Goal: Information Seeking & Learning: Learn about a topic

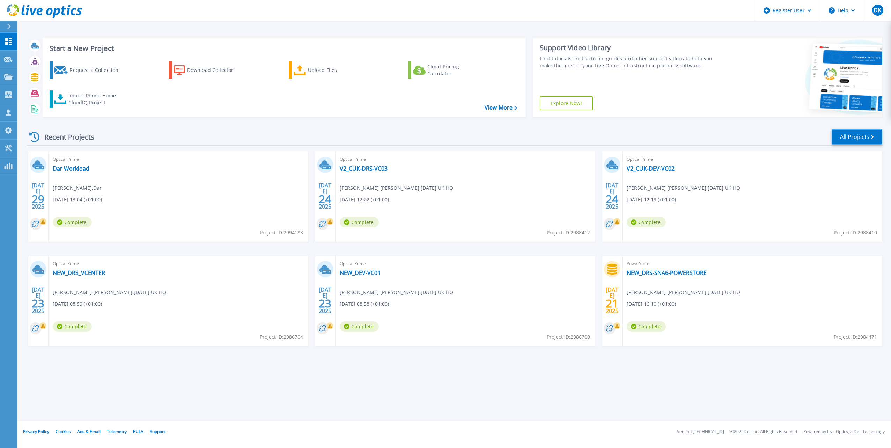
click at [860, 139] on link "All Projects" at bounding box center [857, 137] width 51 height 16
click at [862, 135] on link "All Projects" at bounding box center [857, 137] width 51 height 16
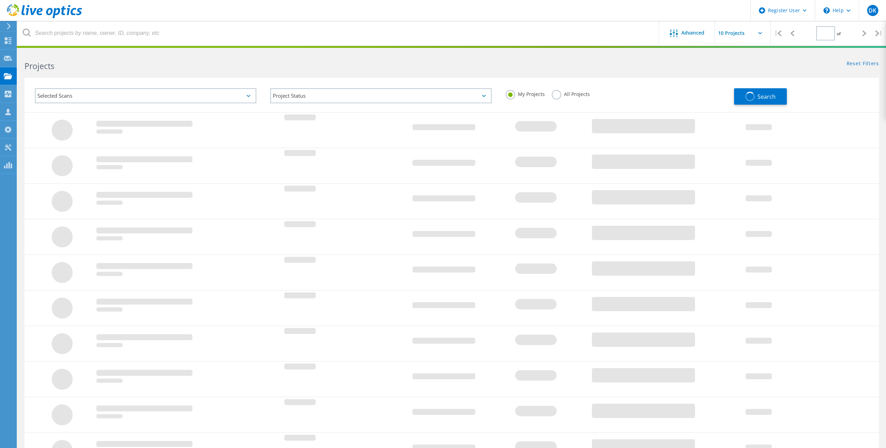
type input "1"
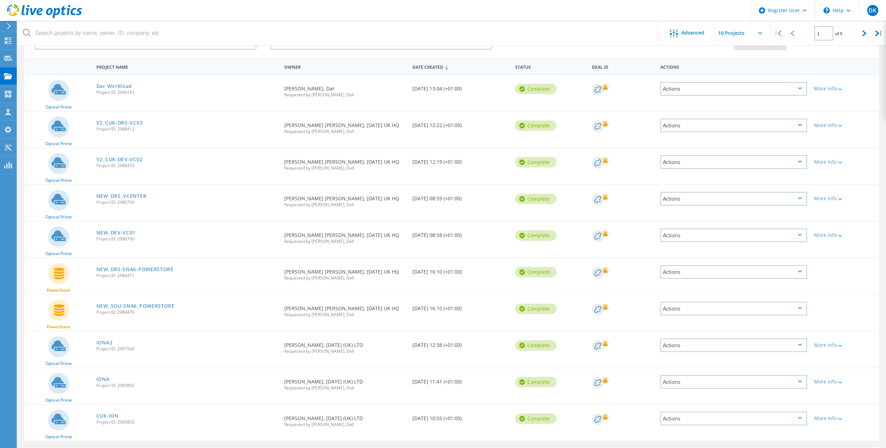
scroll to position [74, 0]
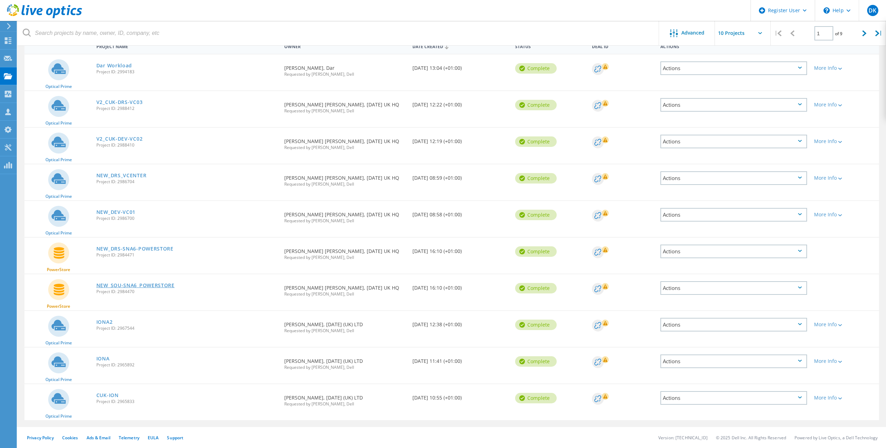
click at [153, 284] on link "NEW_SOU-SNA6_POWERSTORE" at bounding box center [135, 285] width 78 height 5
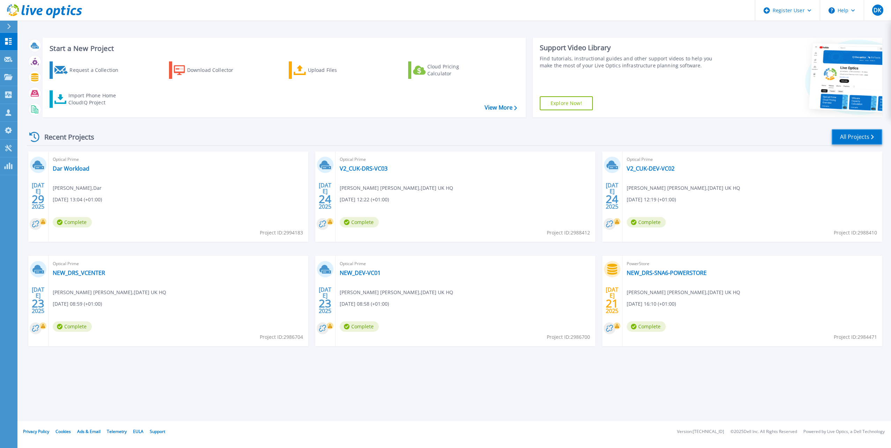
click at [856, 137] on link "All Projects" at bounding box center [857, 137] width 51 height 16
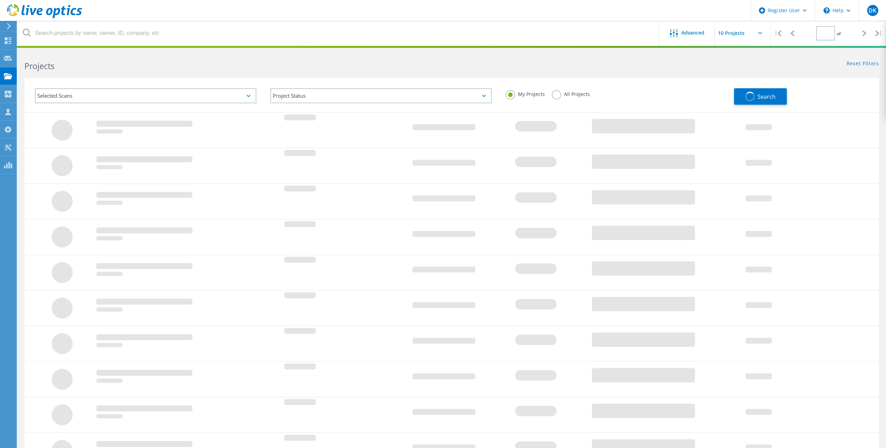
type input "1"
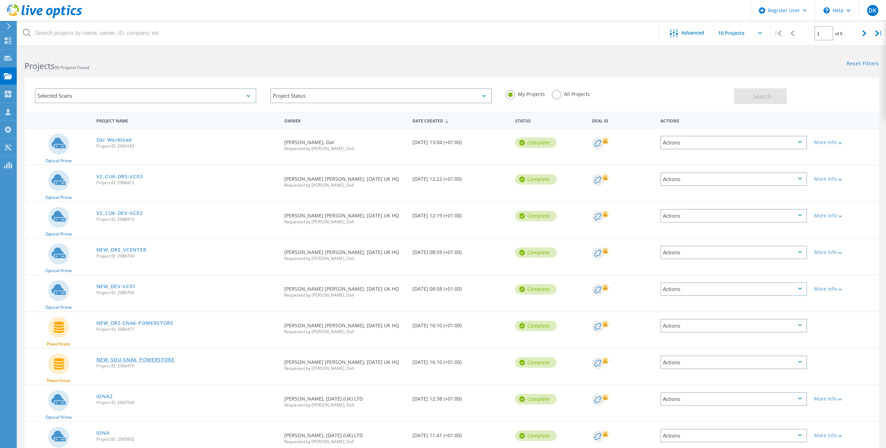
click at [155, 360] on link "NEW_SOU-SNA6_POWERSTORE" at bounding box center [135, 360] width 78 height 5
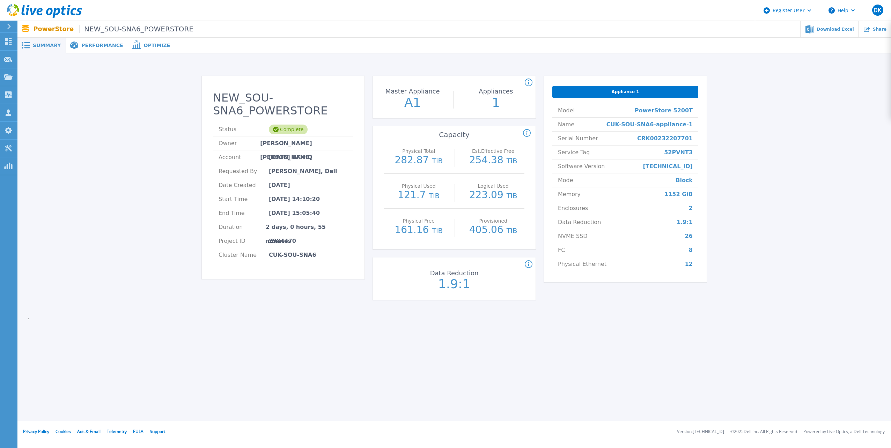
click at [103, 43] on span "Performance" at bounding box center [102, 45] width 42 height 5
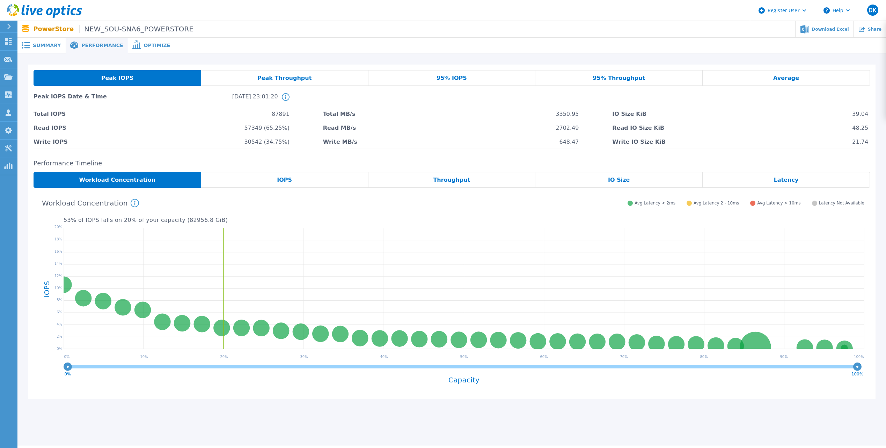
drag, startPoint x: 460, startPoint y: 181, endPoint x: 291, endPoint y: 183, distance: 169.7
click at [460, 181] on span "Throughput" at bounding box center [451, 180] width 37 height 6
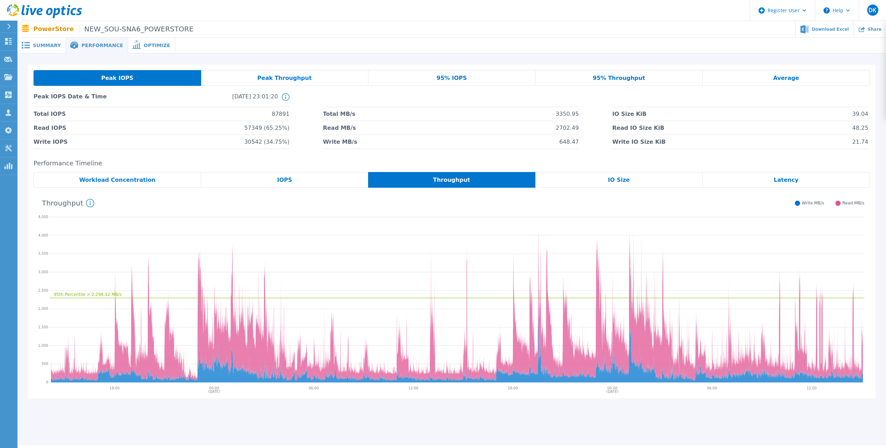
click at [291, 182] on span "IOPS" at bounding box center [284, 180] width 15 height 6
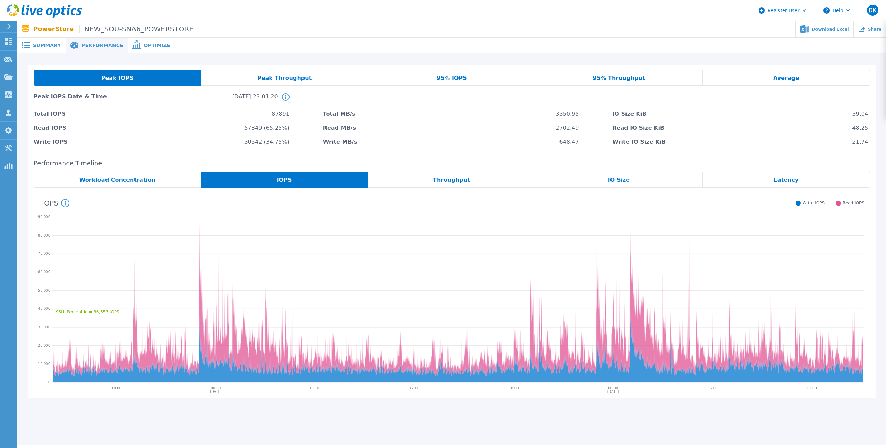
click at [453, 78] on span "95% IOPS" at bounding box center [451, 78] width 30 height 6
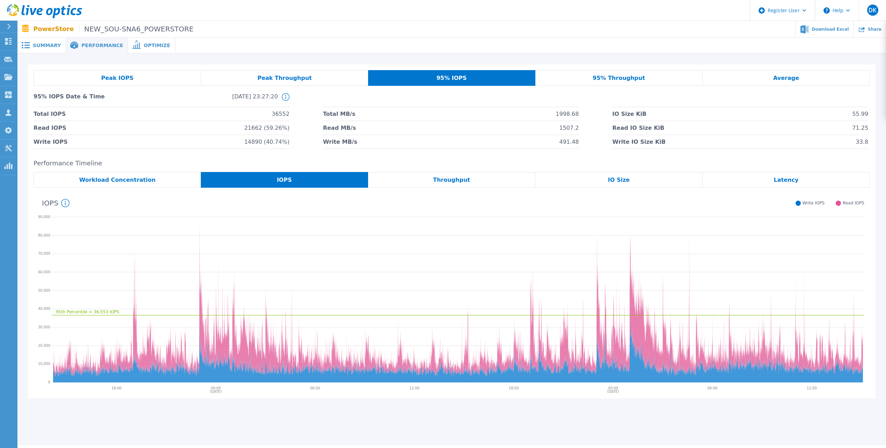
click at [41, 43] on span "Summary" at bounding box center [47, 45] width 28 height 5
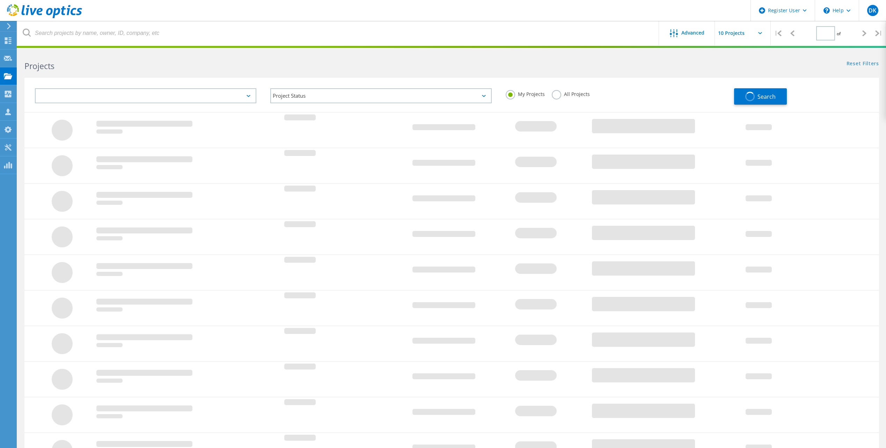
scroll to position [48, 0]
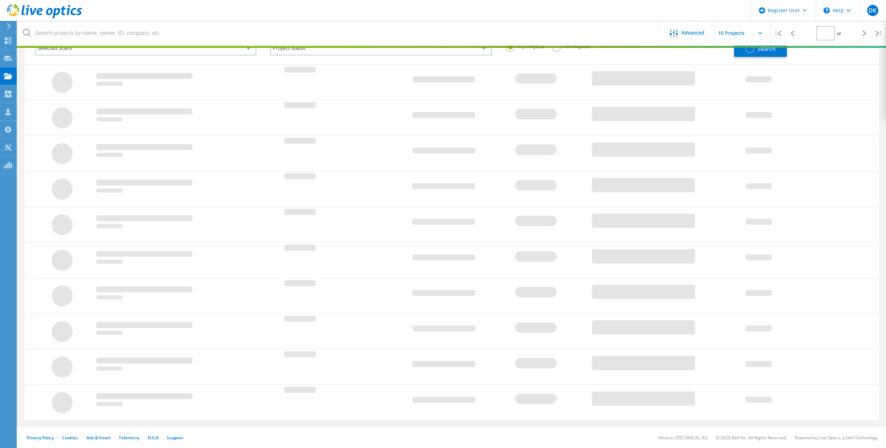
type input "1"
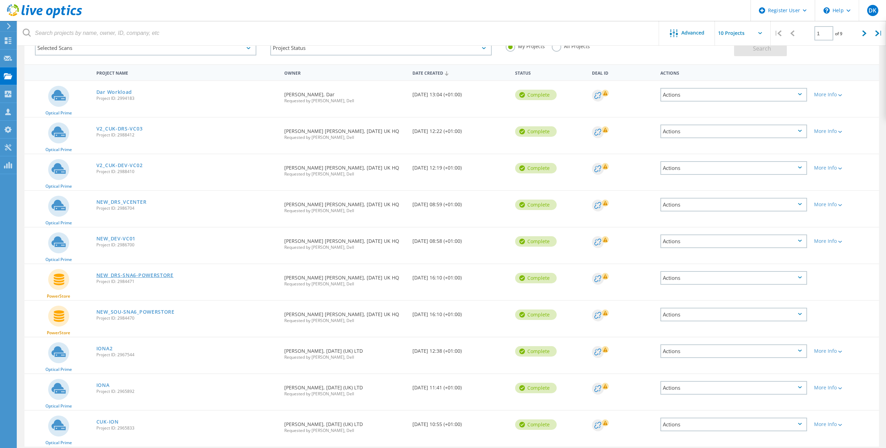
click at [157, 273] on link "NEW_DRS-SNA6-POWERSTORE" at bounding box center [134, 275] width 77 height 5
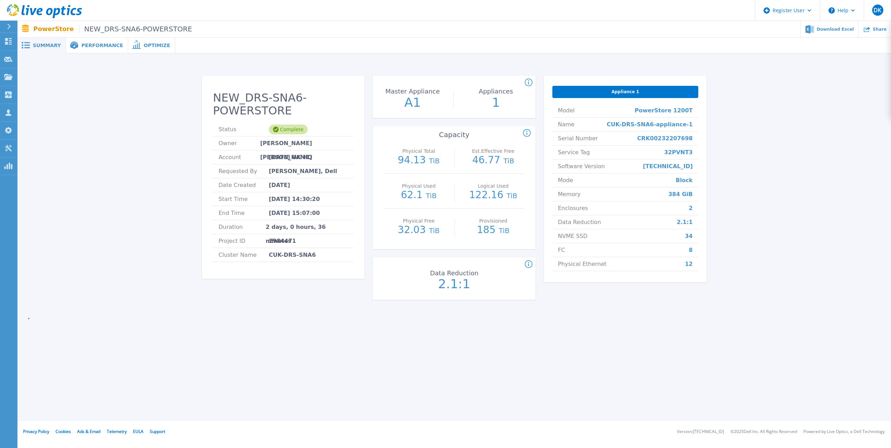
click at [103, 45] on span "Performance" at bounding box center [102, 45] width 42 height 5
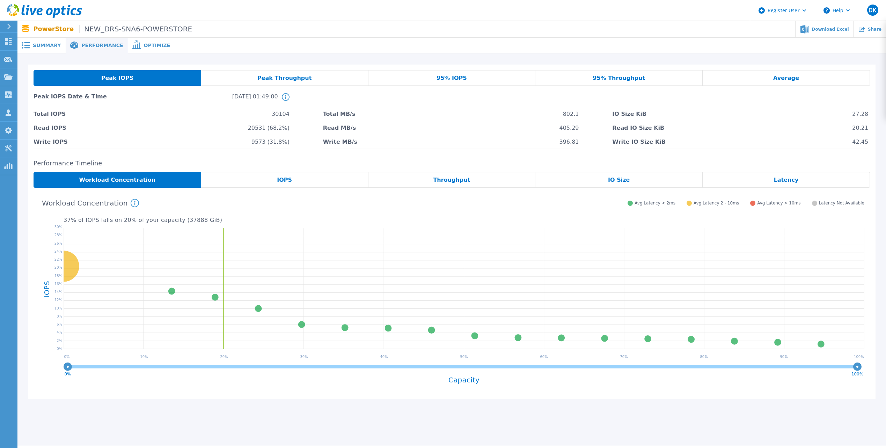
click at [460, 81] on span "95% IOPS" at bounding box center [451, 78] width 30 height 6
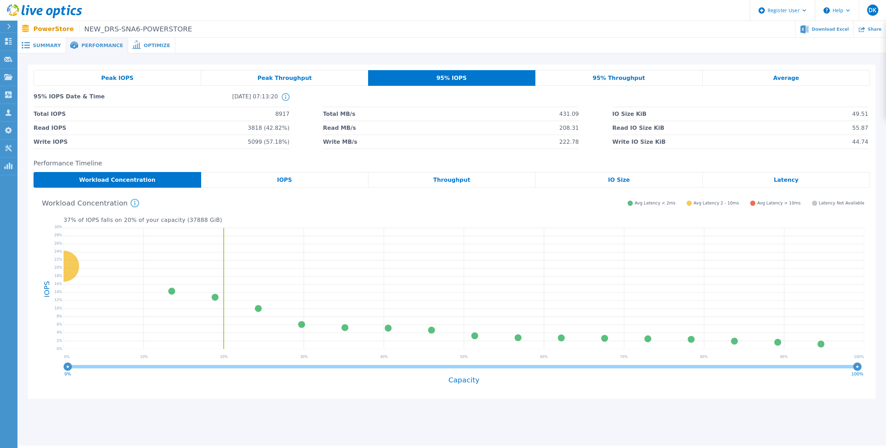
drag, startPoint x: 299, startPoint y: 181, endPoint x: 294, endPoint y: 185, distance: 6.2
click at [299, 181] on div "IOPS" at bounding box center [284, 180] width 167 height 16
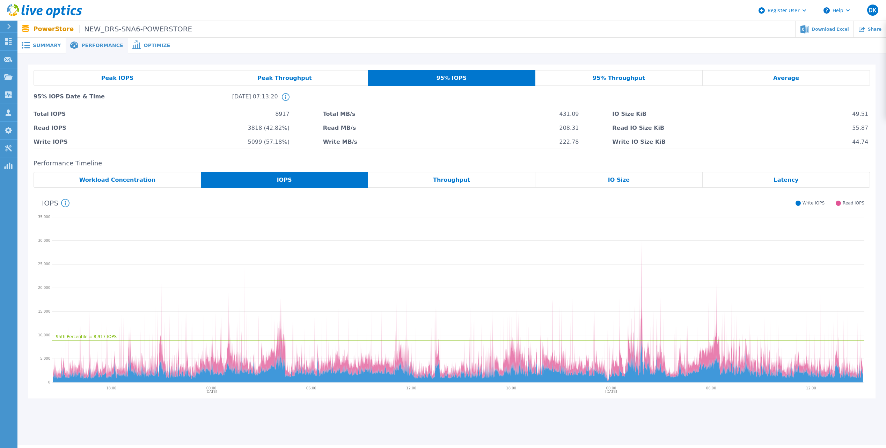
click at [43, 46] on span "Summary" at bounding box center [47, 45] width 28 height 5
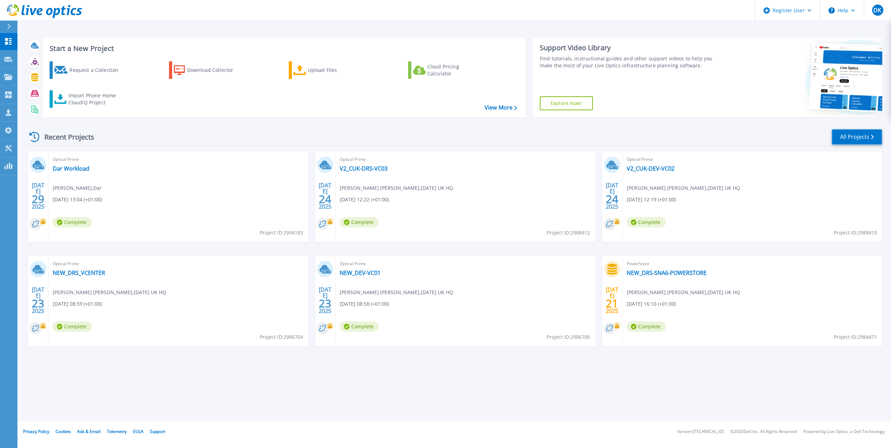
click at [858, 137] on link "All Projects" at bounding box center [857, 137] width 51 height 16
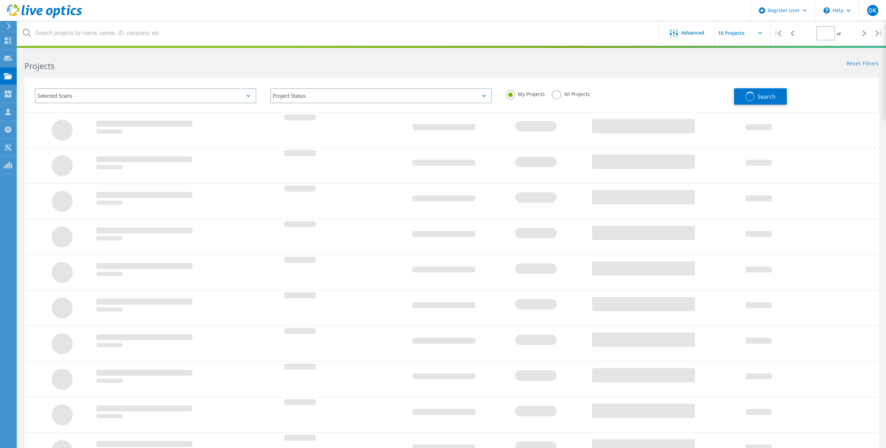
type input "1"
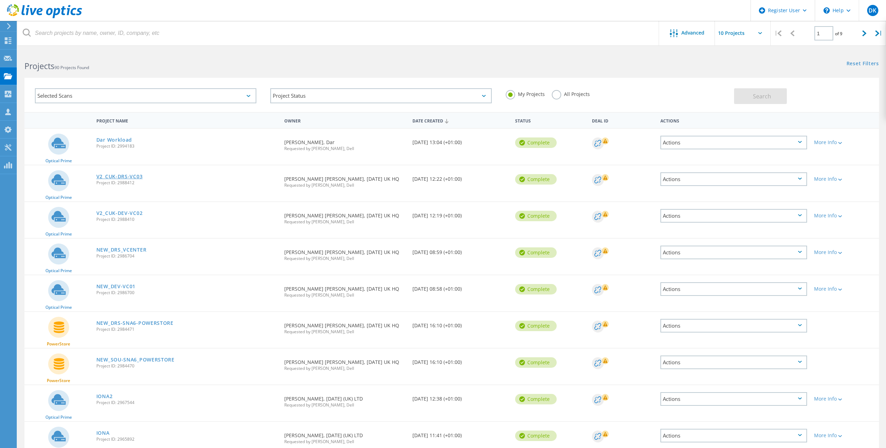
click at [131, 178] on link "V2_CUK-DRS-VC03" at bounding box center [119, 176] width 46 height 5
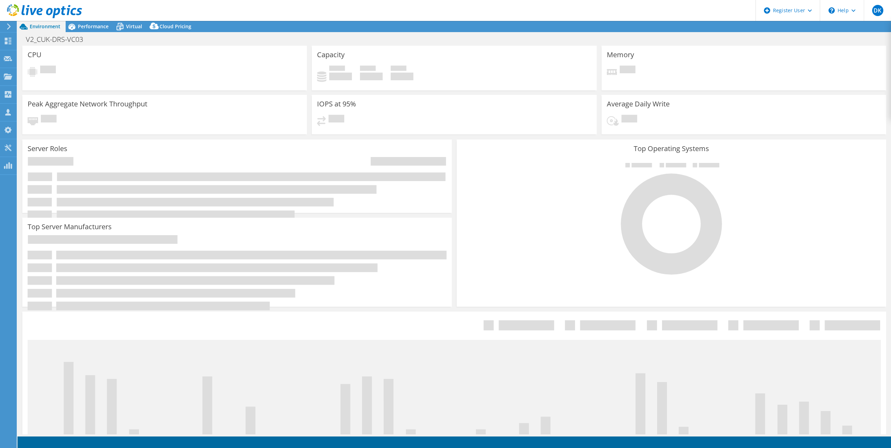
select select "USD"
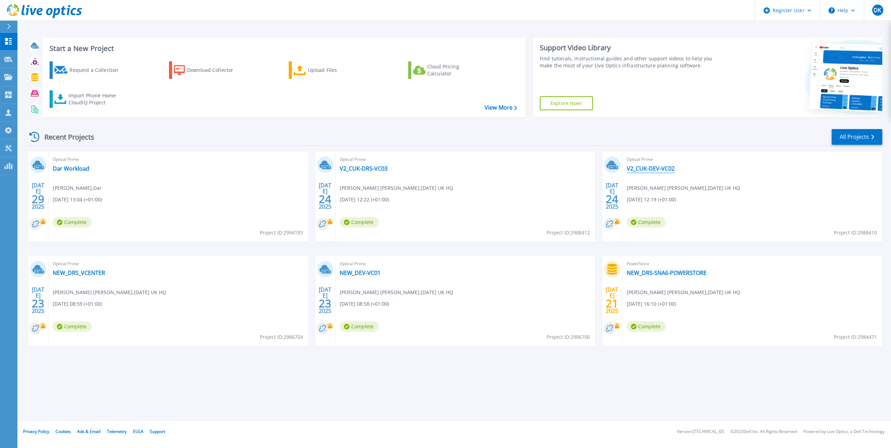
click at [663, 170] on link "V2_CUK-DEV-VC02" at bounding box center [651, 168] width 48 height 7
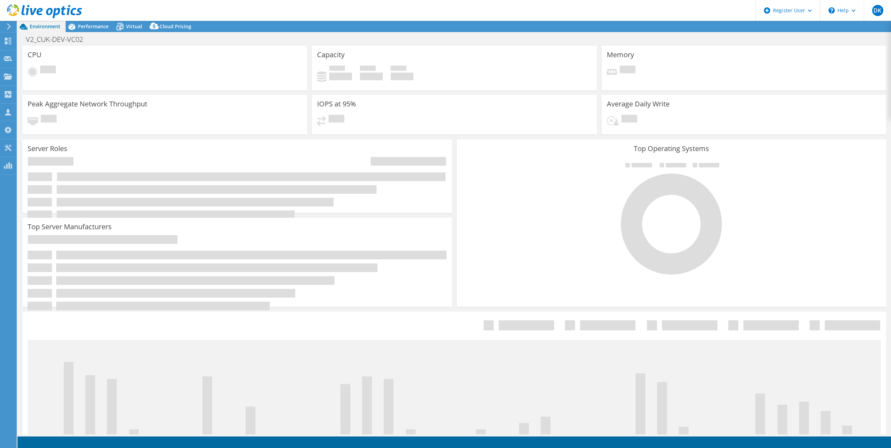
select select "USD"
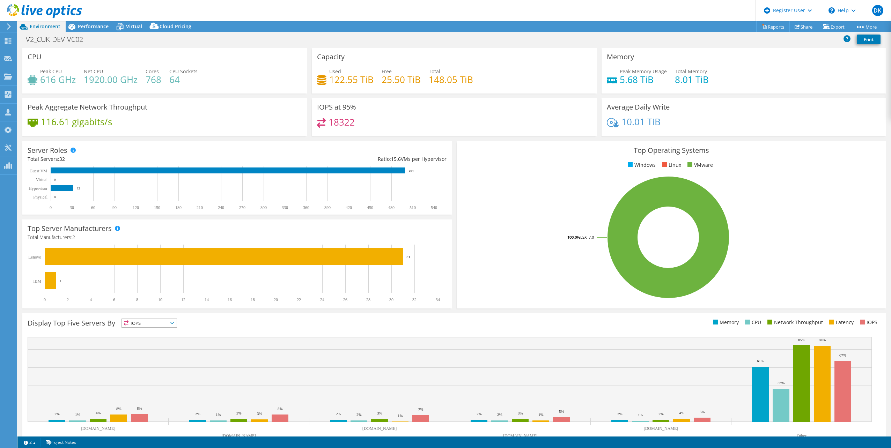
select select "USD"
